Goal: Task Accomplishment & Management: Manage account settings

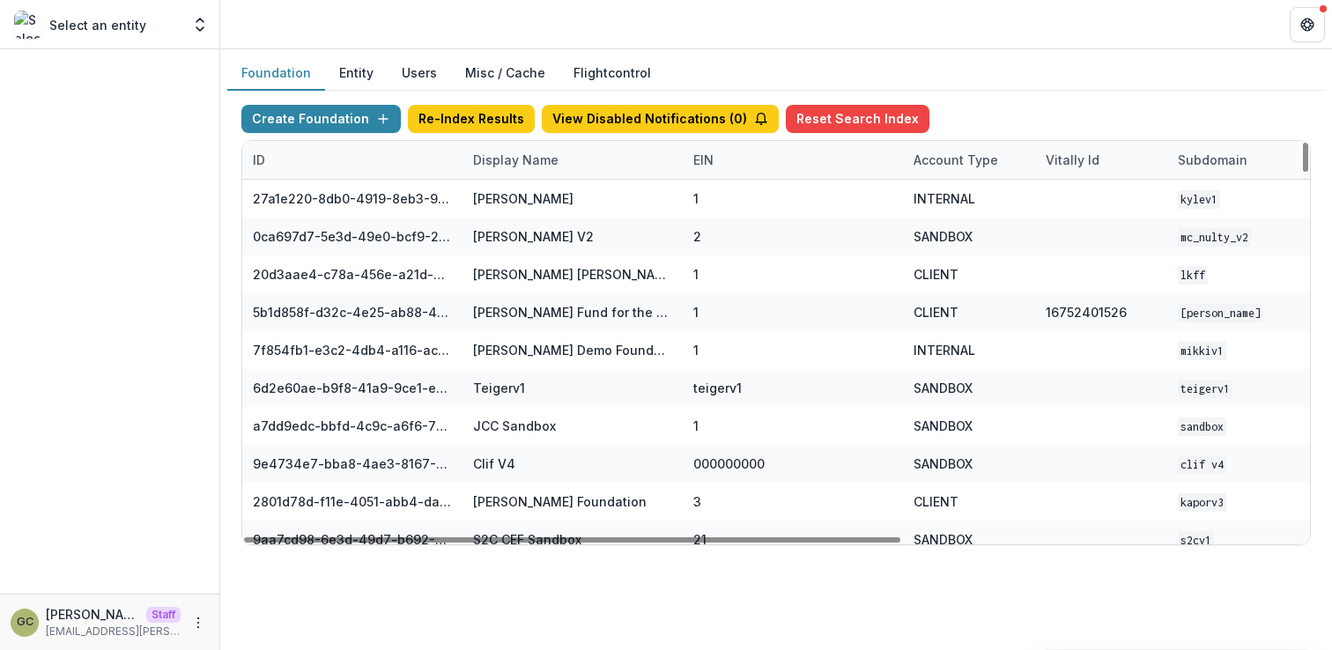
click at [498, 166] on div "Display Name" at bounding box center [515, 160] width 107 height 18
click at [499, 198] on input at bounding box center [571, 200] width 211 height 28
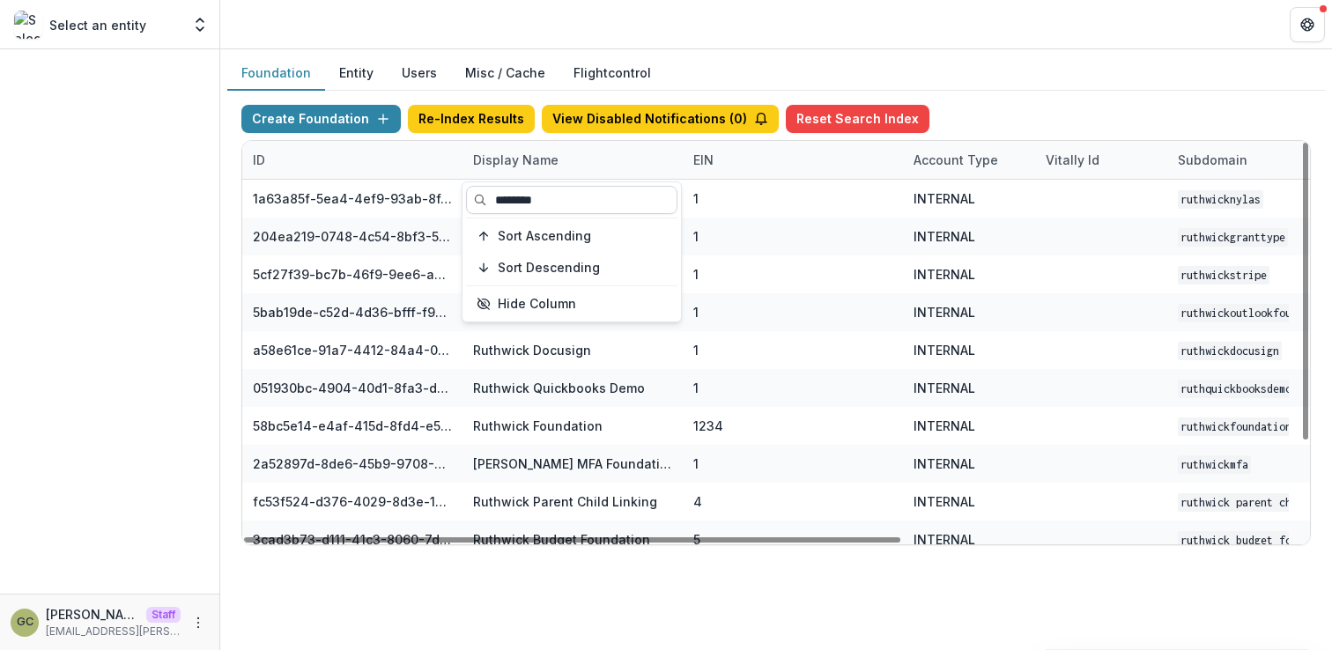
click at [624, 196] on input "********" at bounding box center [571, 200] width 211 height 28
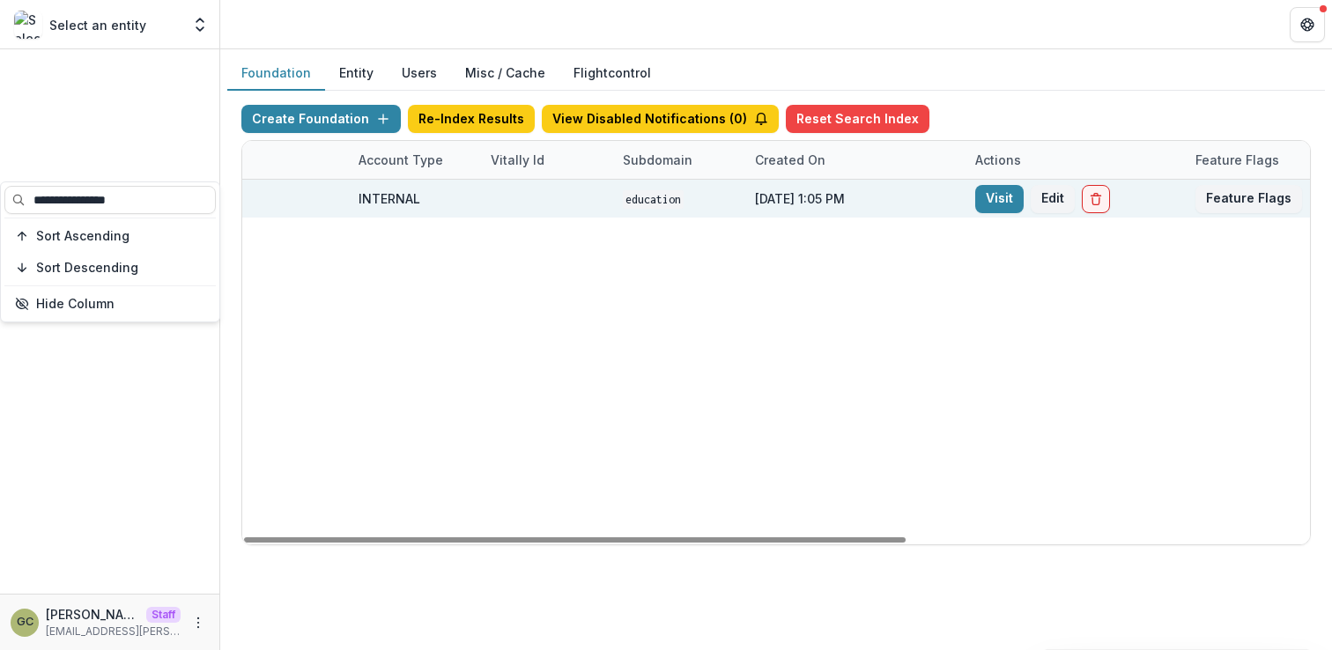
scroll to position [0, 650]
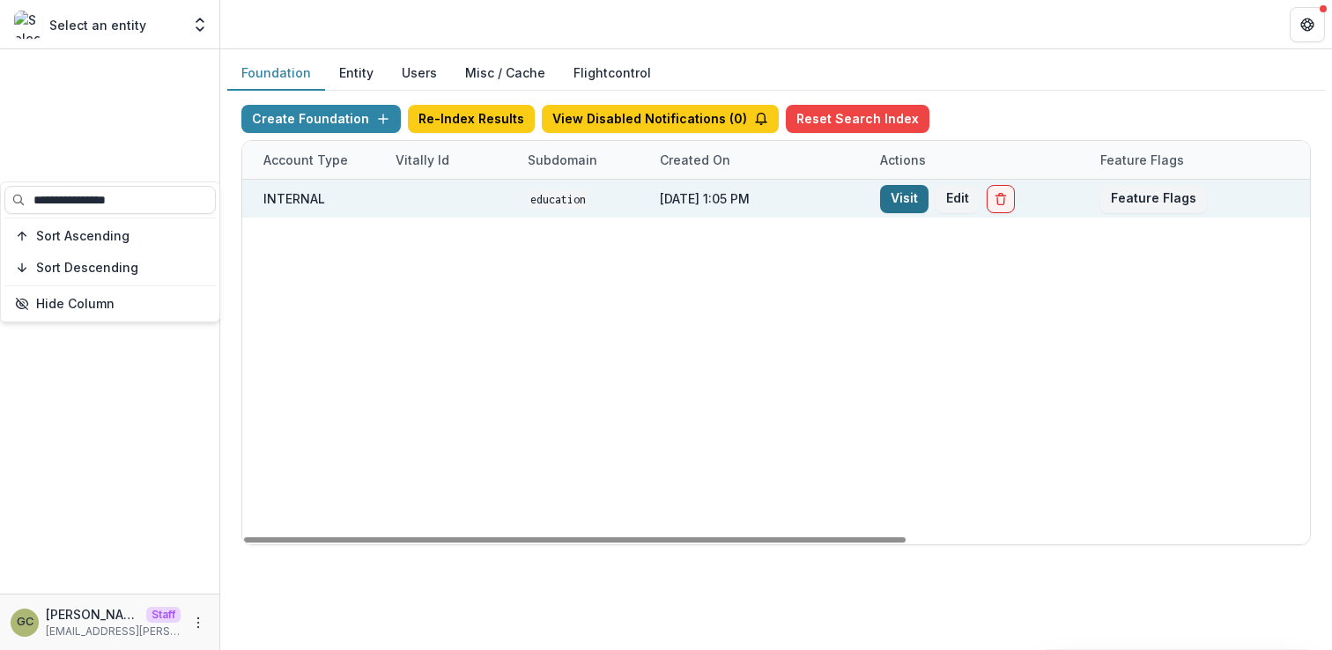
type input "**********"
click at [906, 201] on link "Visit" at bounding box center [904, 199] width 48 height 28
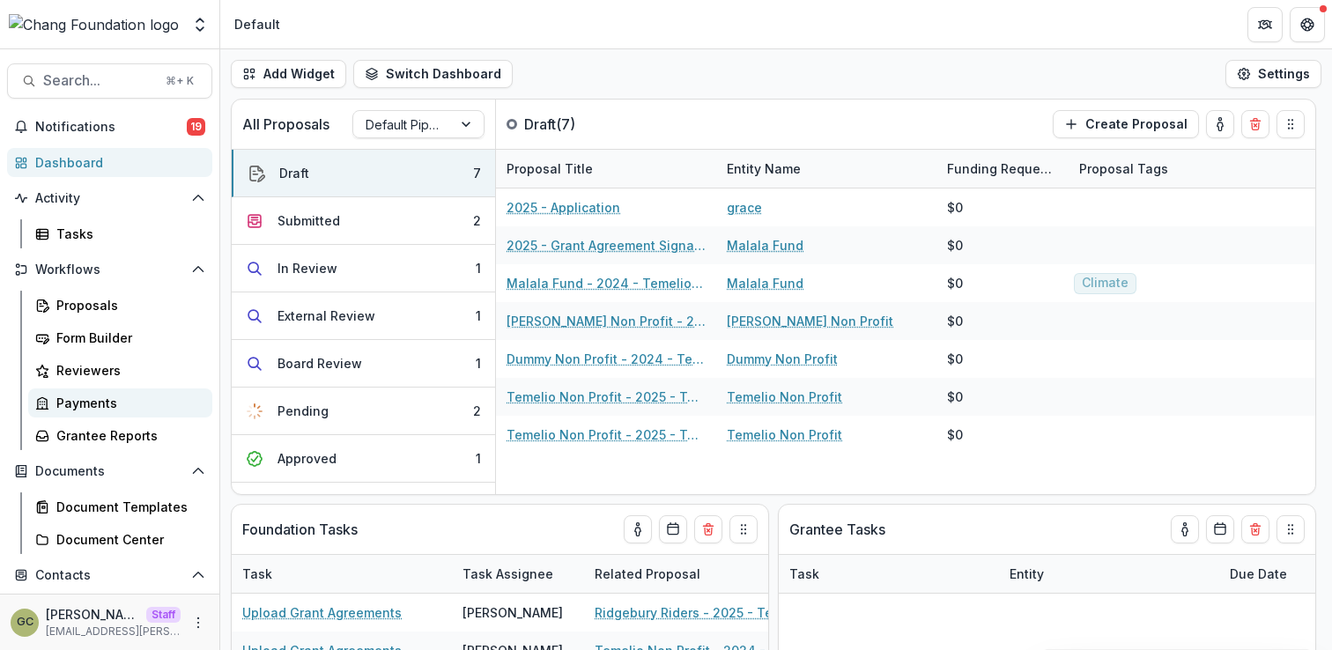
scroll to position [233, 0]
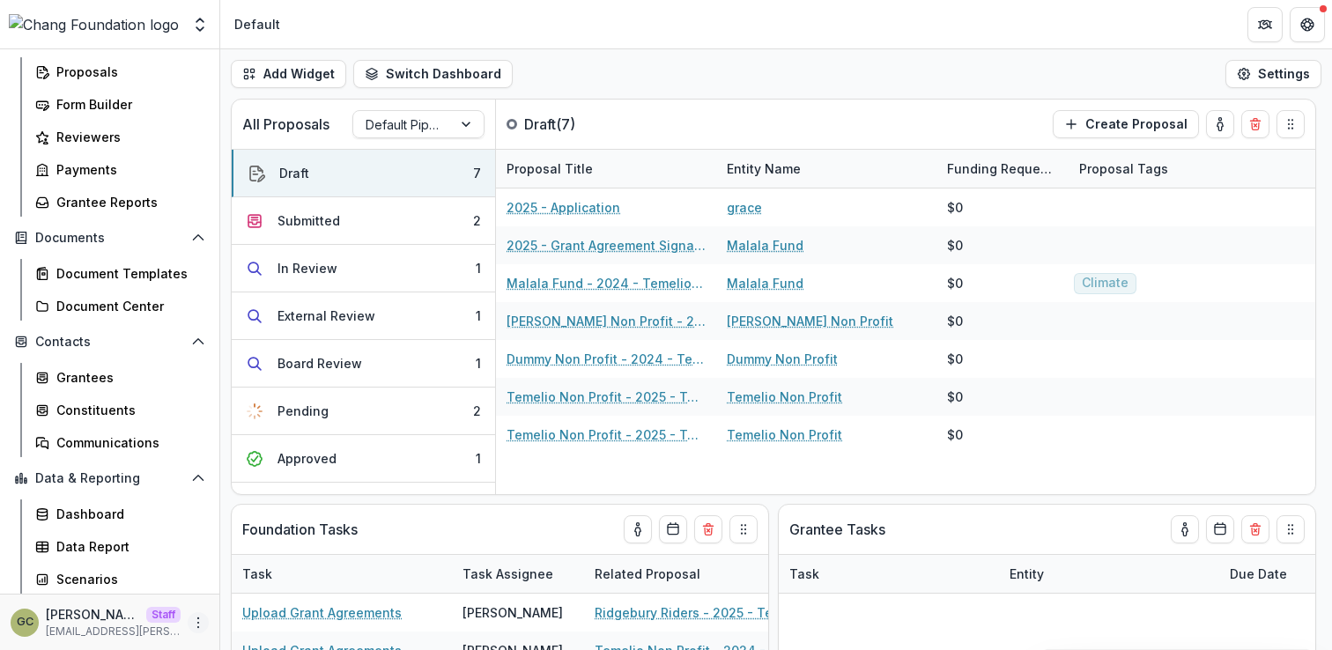
click at [191, 620] on icon "More" at bounding box center [198, 623] width 14 height 14
click at [277, 583] on link "User Settings" at bounding box center [309, 585] width 188 height 29
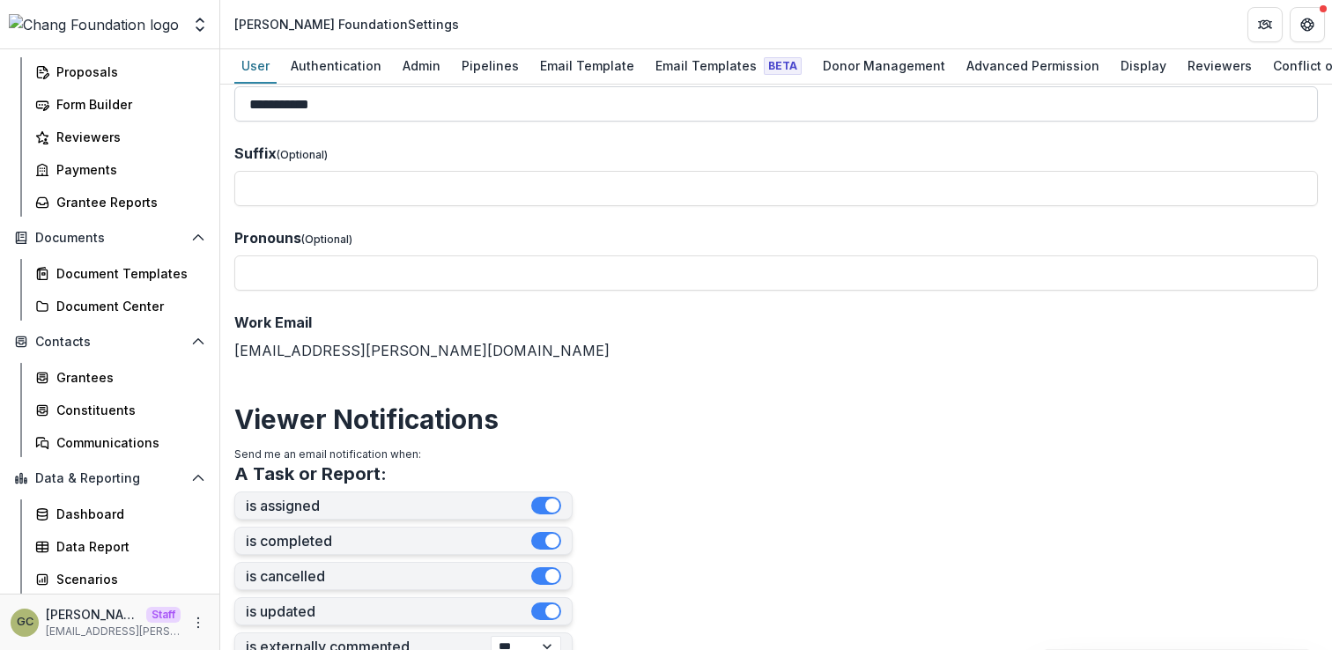
scroll to position [101, 0]
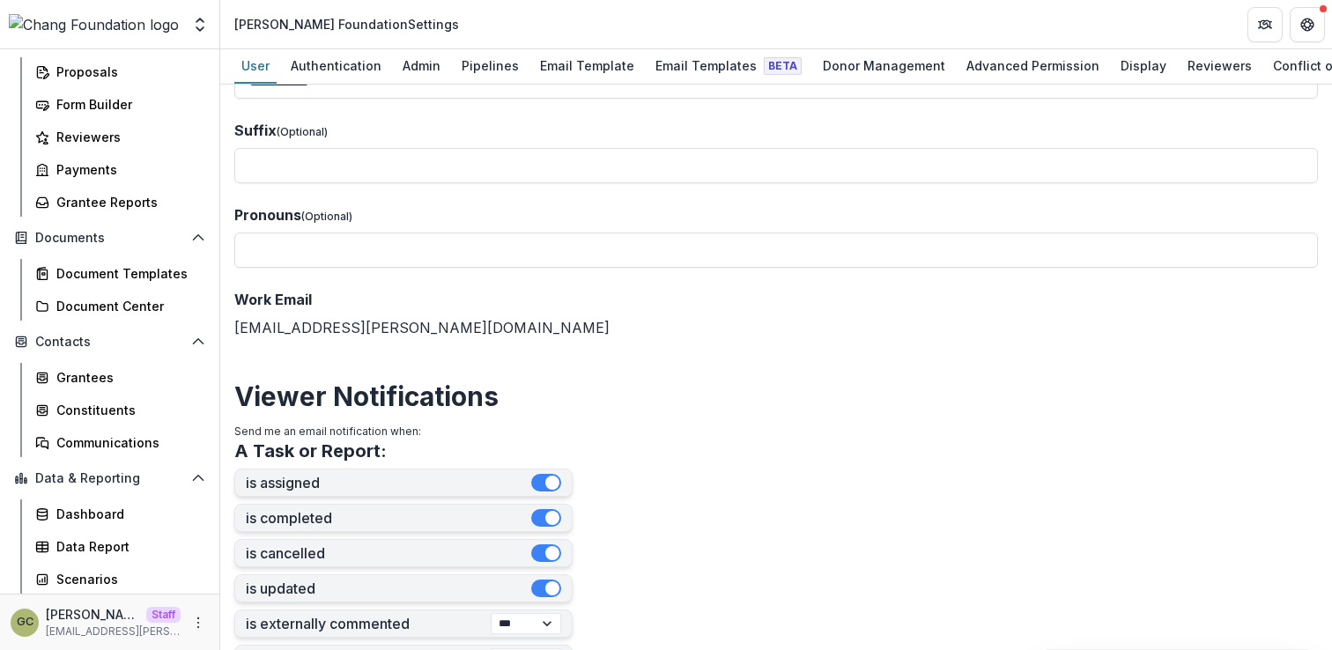
click at [345, 331] on div "Work Email [EMAIL_ADDRESS][PERSON_NAME][DOMAIN_NAME]" at bounding box center [775, 313] width 1083 height 49
click at [416, 331] on div "Work Email [EMAIL_ADDRESS][PERSON_NAME][DOMAIN_NAME]" at bounding box center [775, 313] width 1083 height 49
click at [477, 338] on div "Work Email [EMAIL_ADDRESS][PERSON_NAME][DOMAIN_NAME]" at bounding box center [775, 313] width 1083 height 49
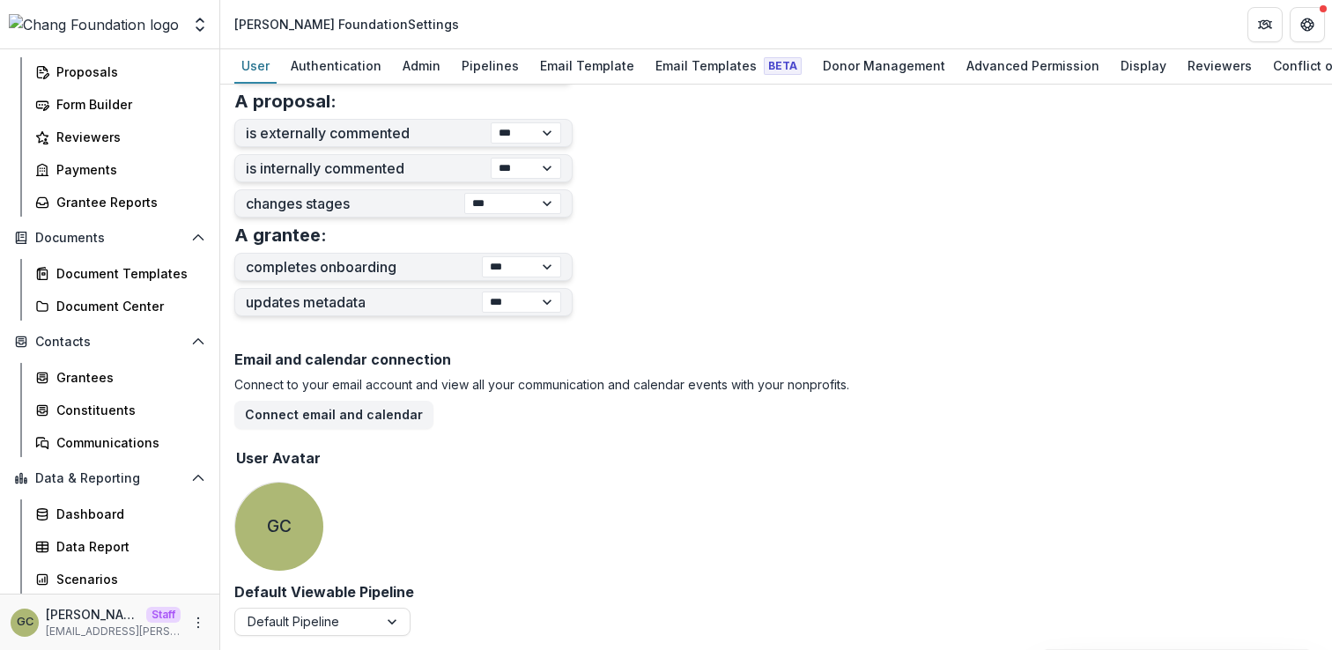
scroll to position [693, 0]
drag, startPoint x: 377, startPoint y: 19, endPoint x: 448, endPoint y: 425, distance: 411.4
click at [448, 425] on div "Connect to your email account and view all your communication and calendar even…" at bounding box center [775, 402] width 1083 height 54
click at [378, 73] on div "Authentication" at bounding box center [336, 66] width 105 height 26
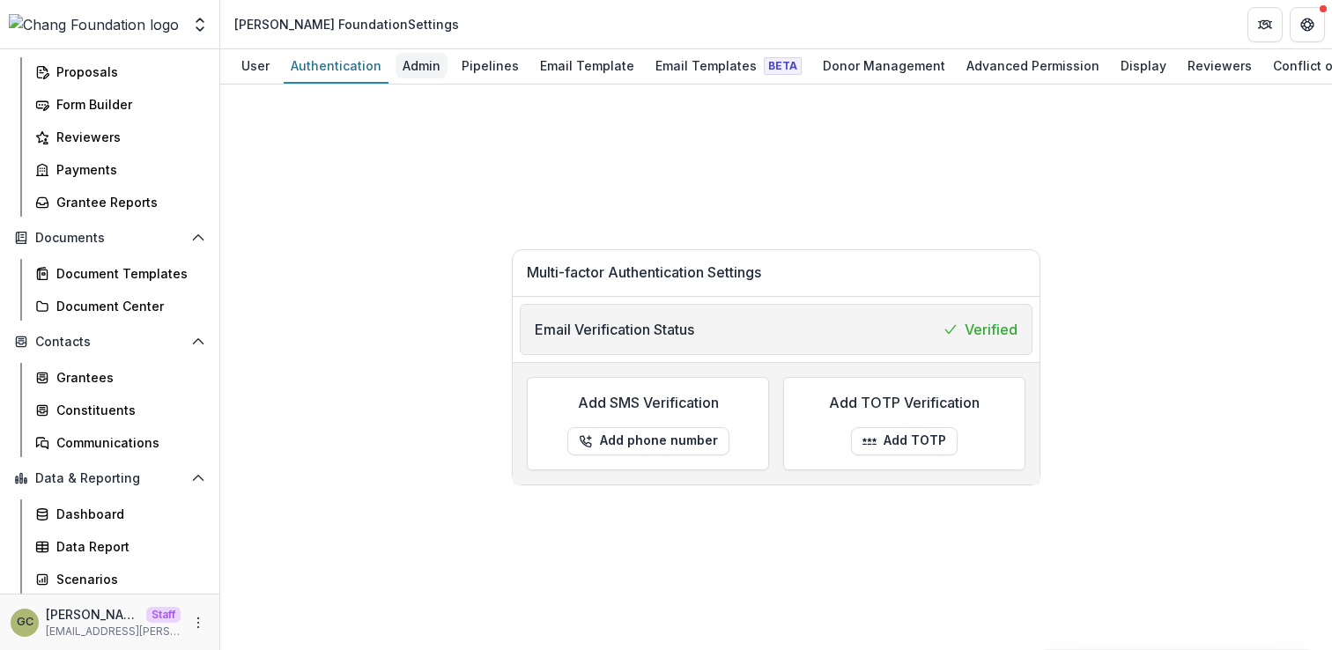
click at [403, 73] on div "Admin" at bounding box center [421, 66] width 52 height 26
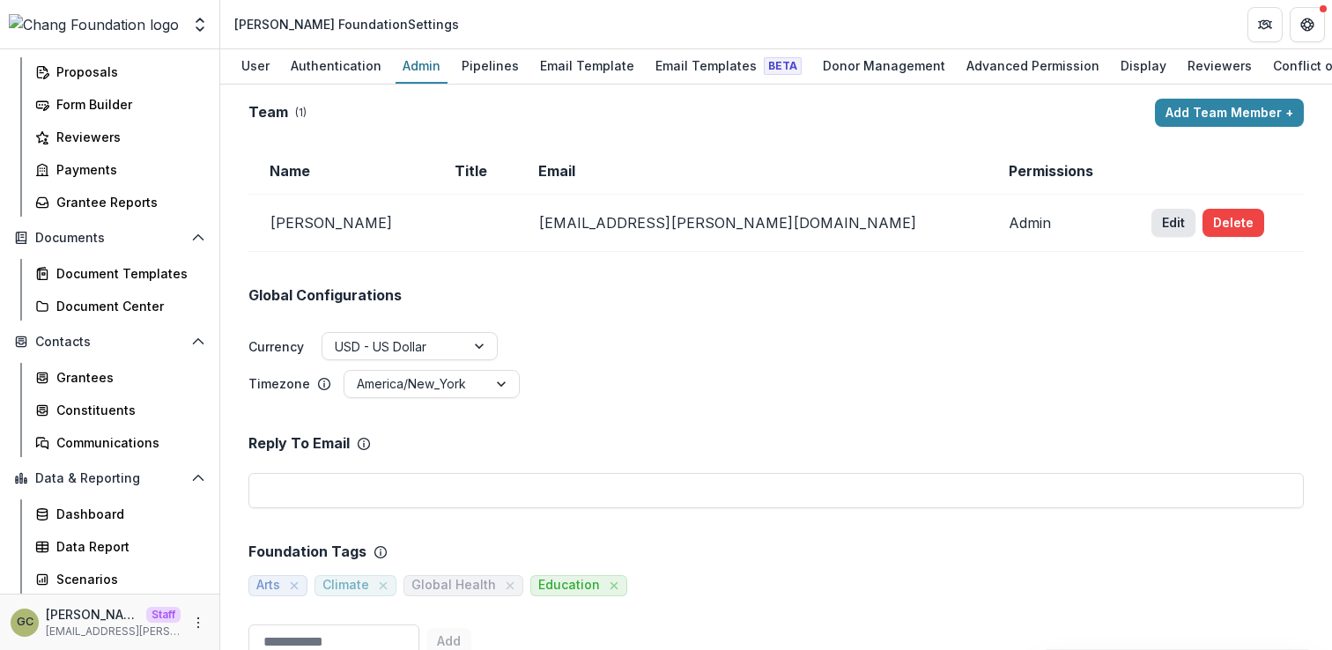
click at [1151, 233] on button "Edit" at bounding box center [1173, 223] width 44 height 28
select select "*****"
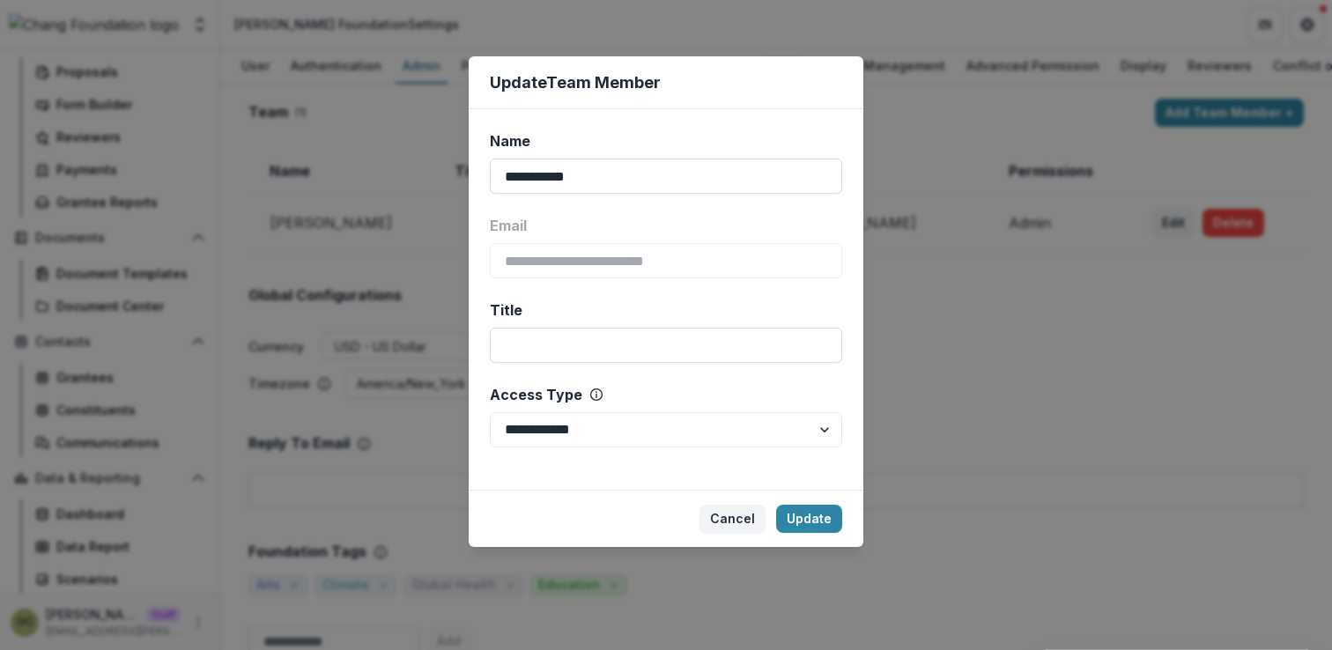
click at [536, 225] on div "Email" at bounding box center [661, 225] width 342 height 21
click at [728, 512] on button "Cancel" at bounding box center [732, 519] width 66 height 28
